Goal: Find specific page/section: Find specific page/section

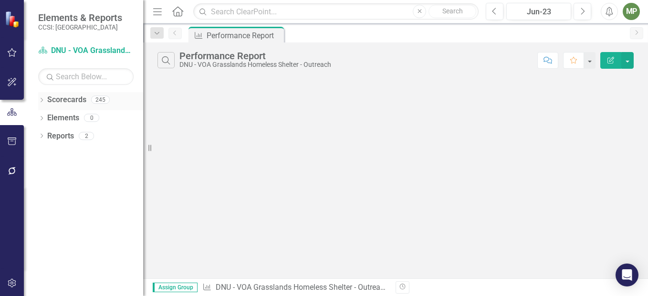
click at [43, 99] on icon "Dropdown" at bounding box center [41, 100] width 7 height 5
click at [45, 116] on icon "Dropdown" at bounding box center [46, 118] width 7 height 6
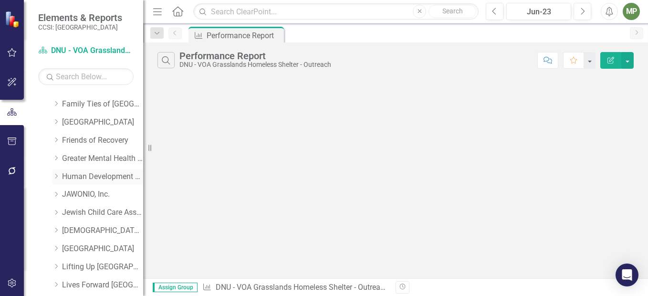
scroll to position [218, 0]
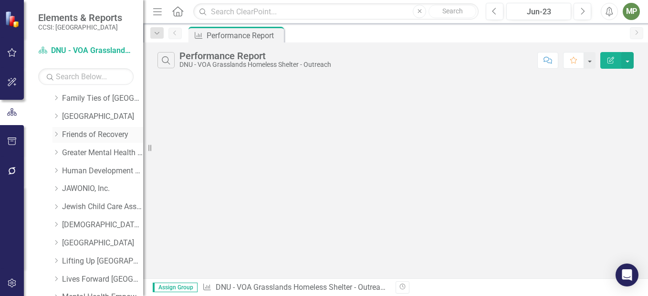
click at [107, 134] on link "Friends of Recovery" at bounding box center [102, 134] width 81 height 11
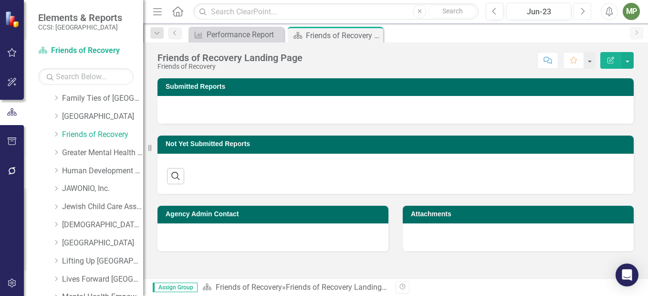
click at [586, 12] on button "Next" at bounding box center [583, 11] width 18 height 17
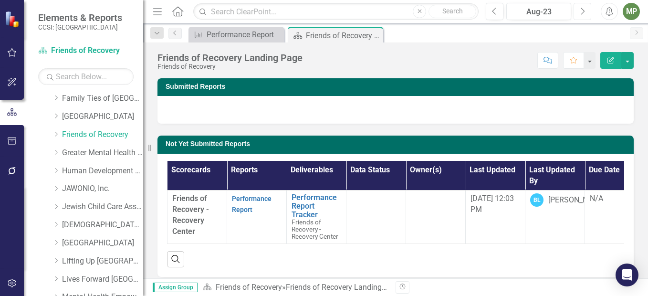
click at [586, 12] on button "Next" at bounding box center [583, 11] width 18 height 17
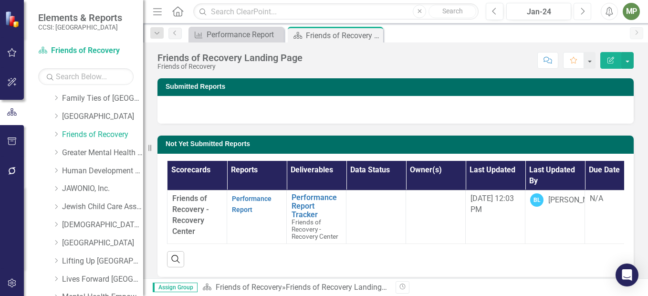
click at [586, 12] on button "Next" at bounding box center [583, 11] width 18 height 17
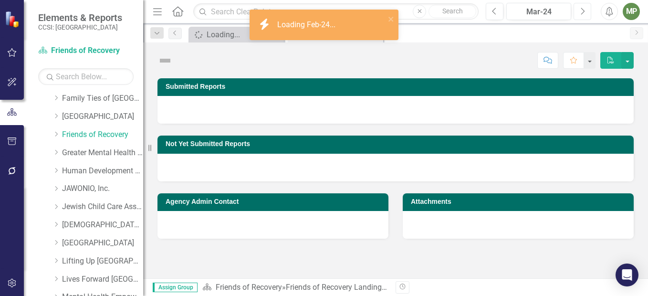
click at [586, 12] on button "Next" at bounding box center [583, 11] width 18 height 17
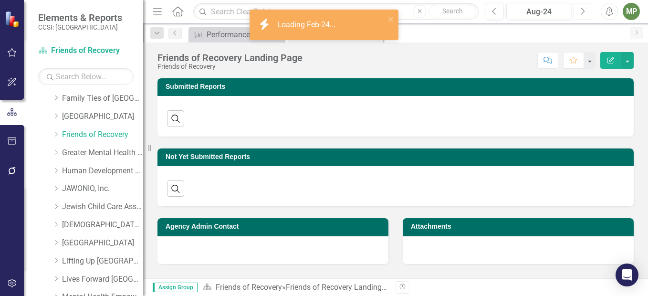
click at [586, 12] on button "Next" at bounding box center [583, 11] width 18 height 17
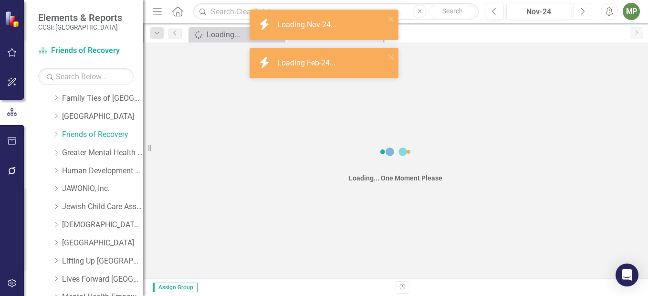
click at [586, 12] on button "Next" at bounding box center [583, 11] width 18 height 17
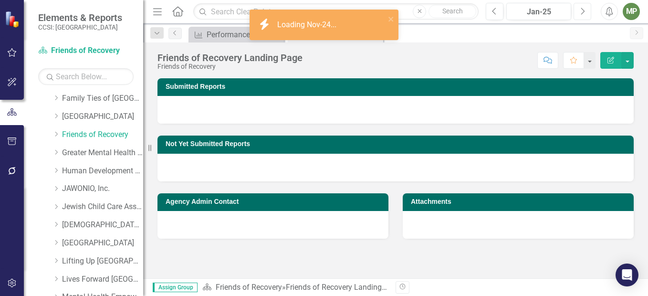
click at [586, 12] on button "Next" at bounding box center [583, 11] width 18 height 17
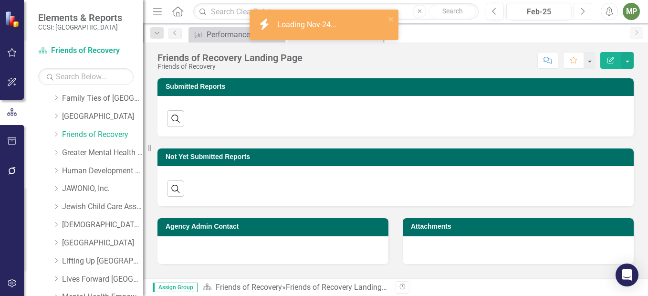
click at [586, 12] on button "Next" at bounding box center [583, 11] width 18 height 17
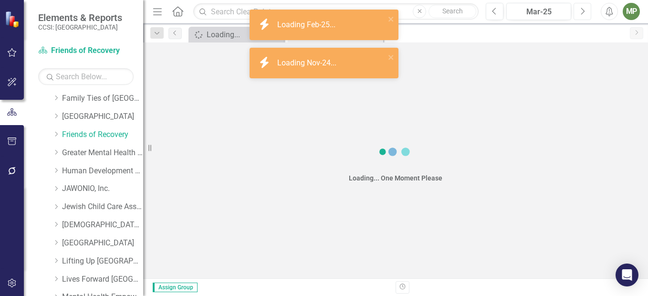
click at [586, 12] on button "Next" at bounding box center [583, 11] width 18 height 17
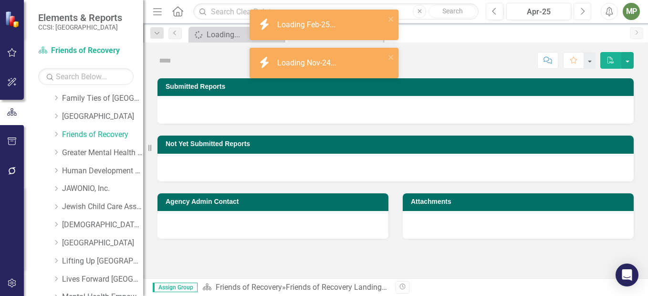
click at [586, 12] on button "Next" at bounding box center [583, 11] width 18 height 17
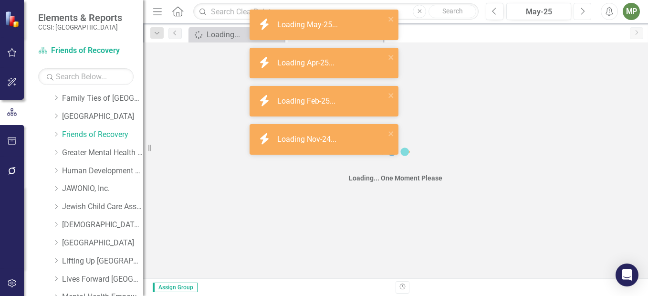
click at [586, 12] on button "Next" at bounding box center [583, 11] width 18 height 17
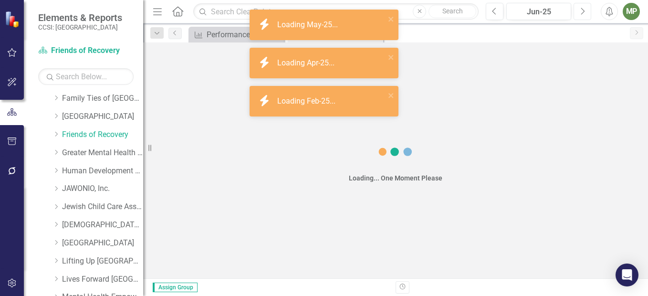
click at [586, 12] on button "Next" at bounding box center [583, 11] width 18 height 17
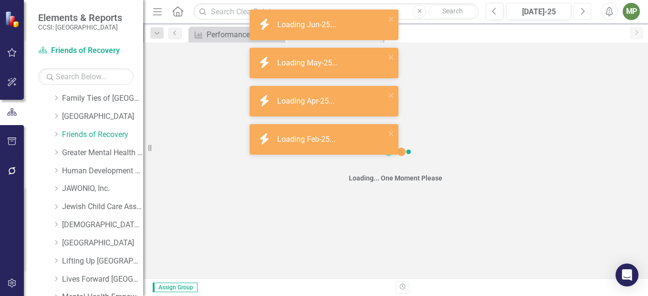
click at [586, 12] on button "Next" at bounding box center [583, 11] width 18 height 17
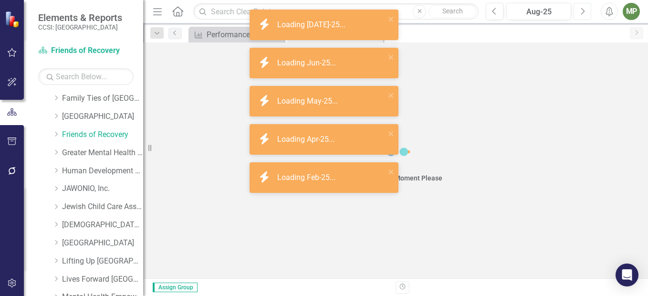
click at [586, 12] on button "Next" at bounding box center [583, 11] width 18 height 17
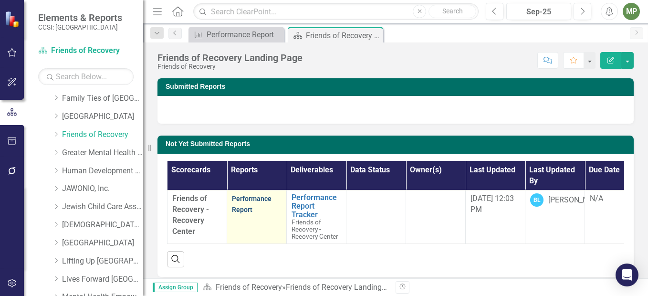
click at [244, 199] on link "Performance Report" at bounding box center [252, 204] width 40 height 19
